Goal: Information Seeking & Learning: Learn about a topic

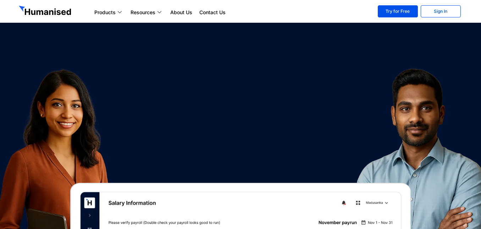
scroll to position [1018, 0]
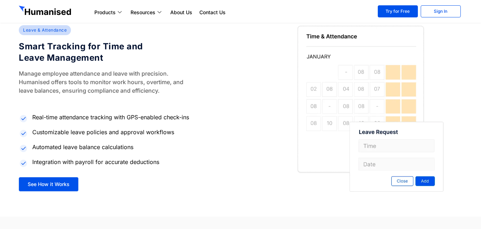
click at [403, 180] on img at bounding box center [375, 108] width 174 height 166
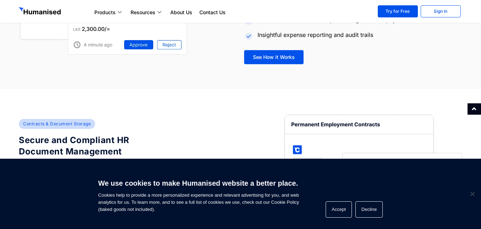
scroll to position [1372, 0]
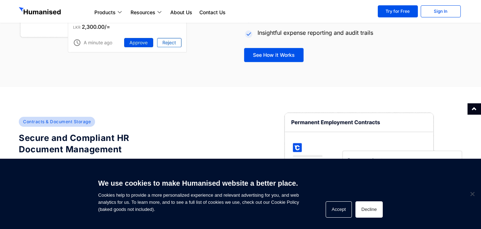
click at [378, 210] on button "Decline" at bounding box center [368, 209] width 27 height 16
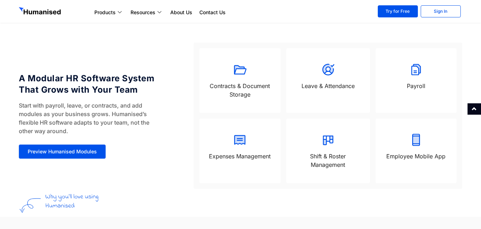
scroll to position [592, 0]
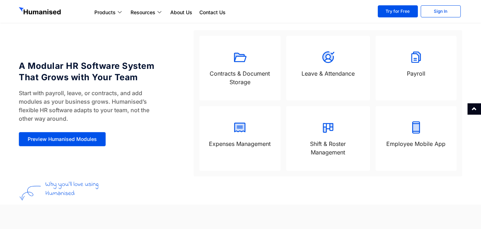
click at [337, 85] on div "Leave & Attendance" at bounding box center [328, 68] width 84 height 65
click at [338, 85] on div "Leave & Attendance" at bounding box center [328, 68] width 84 height 65
click at [273, 60] on div "Contracts & Document Storage" at bounding box center [239, 68] width 81 height 65
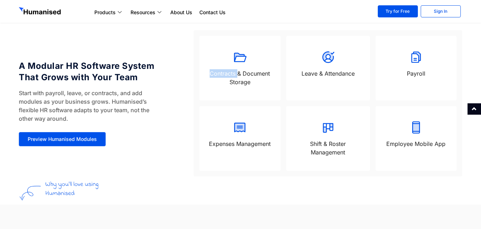
click at [273, 60] on div "Contracts & Document Storage" at bounding box center [239, 68] width 81 height 65
click at [397, 49] on div "Payroll" at bounding box center [416, 68] width 81 height 65
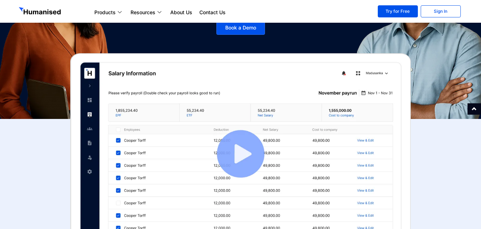
scroll to position [142, 0]
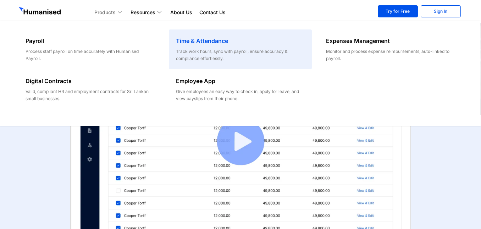
click at [200, 50] on div "Track work hours, sync with payroll, ensure accuracy & compliance effortlessly." at bounding box center [240, 55] width 129 height 14
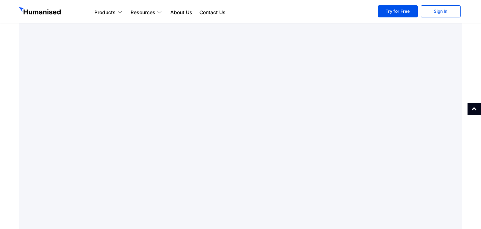
scroll to position [532, 0]
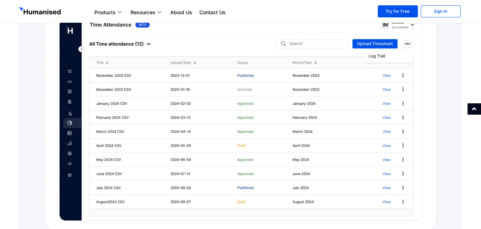
click at [337, 77] on img at bounding box center [241, 120] width 394 height 233
click at [396, 54] on img at bounding box center [241, 120] width 394 height 233
click at [379, 41] on img at bounding box center [241, 120] width 394 height 233
click at [401, 14] on link "Try for Free" at bounding box center [398, 11] width 40 height 12
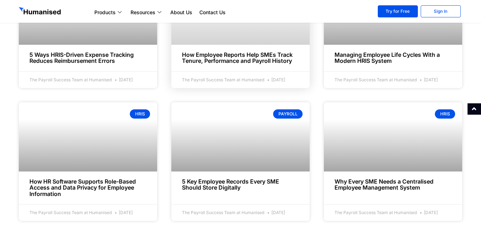
scroll to position [780, 0]
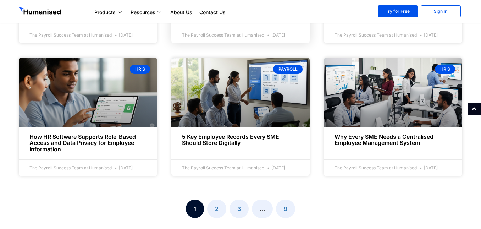
click at [200, 92] on link at bounding box center [240, 91] width 138 height 69
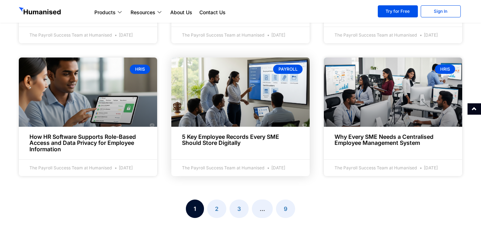
click at [298, 111] on link at bounding box center [240, 91] width 138 height 69
